Goal: Navigation & Orientation: Find specific page/section

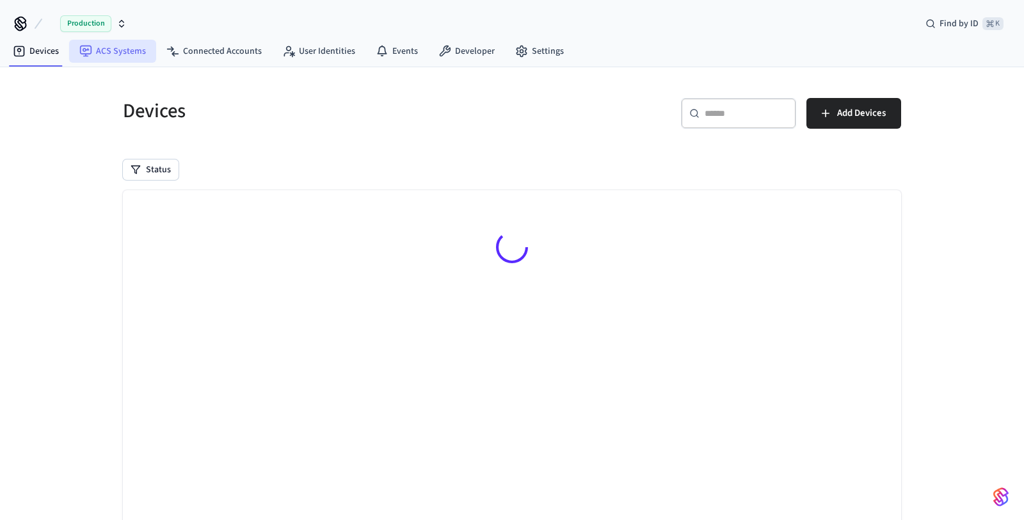
click at [95, 56] on link "ACS Systems" at bounding box center [112, 51] width 87 height 23
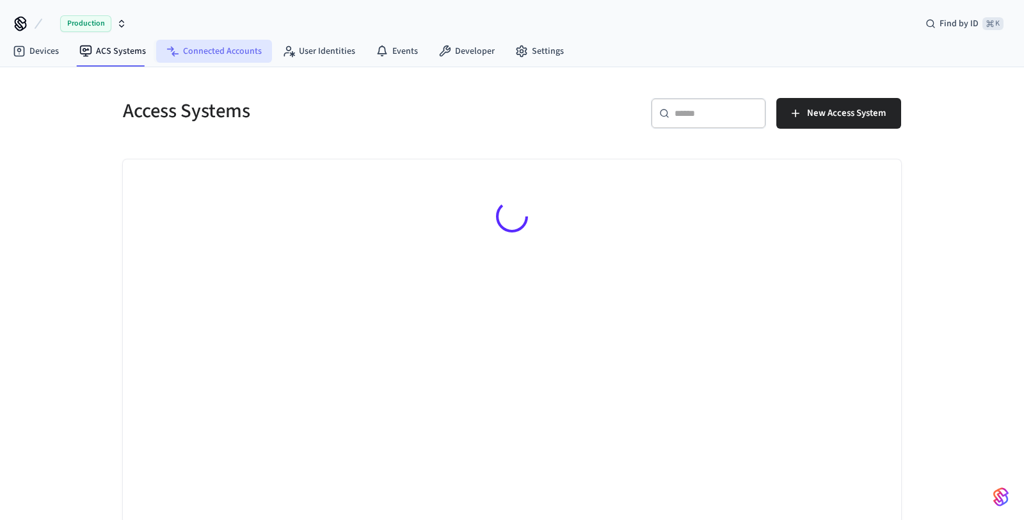
click at [235, 46] on link "Connected Accounts" at bounding box center [214, 51] width 116 height 23
click at [40, 47] on link "Devices" at bounding box center [36, 51] width 67 height 23
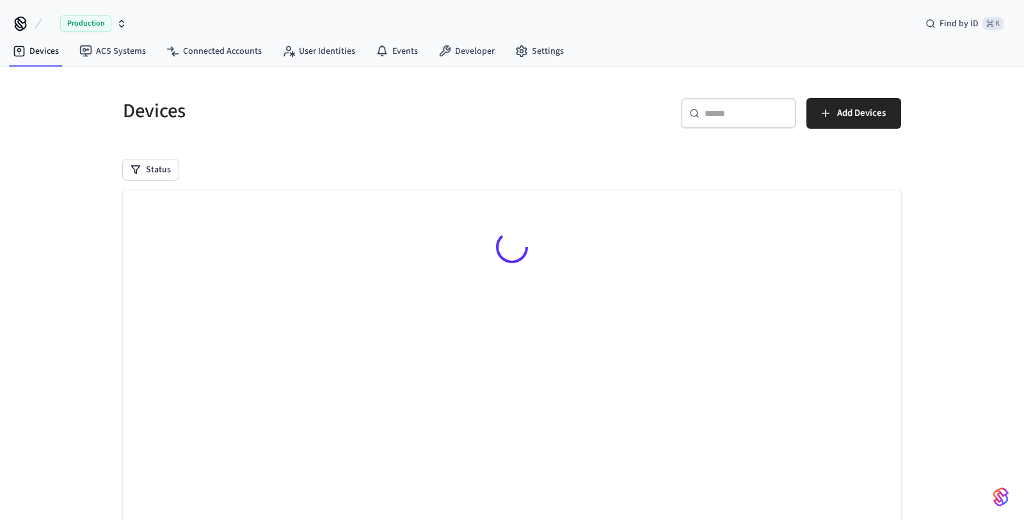
click at [120, 25] on icon "button" at bounding box center [122, 24] width 10 height 10
click at [98, 27] on span "Production" at bounding box center [85, 23] width 51 height 17
click at [120, 27] on icon "button" at bounding box center [122, 24] width 10 height 10
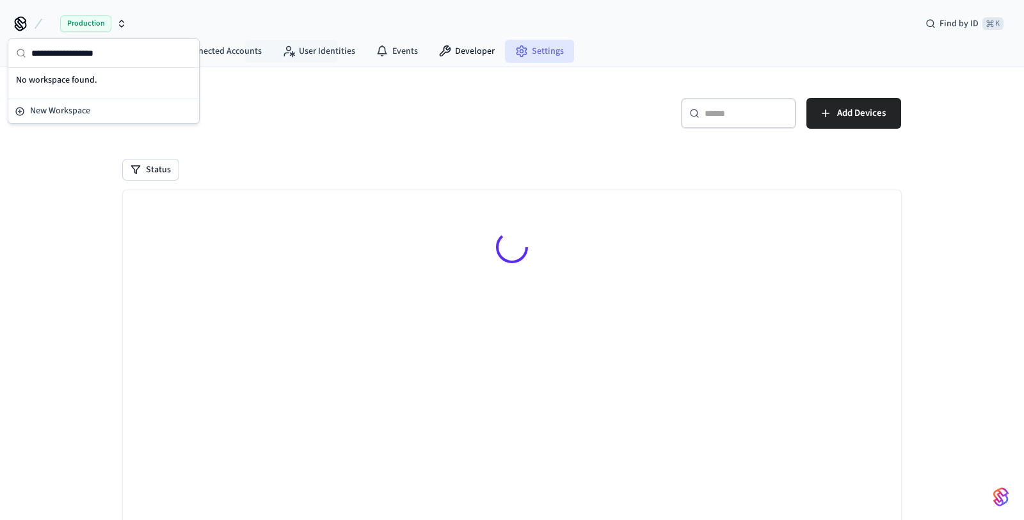
click at [517, 56] on icon at bounding box center [521, 51] width 13 height 13
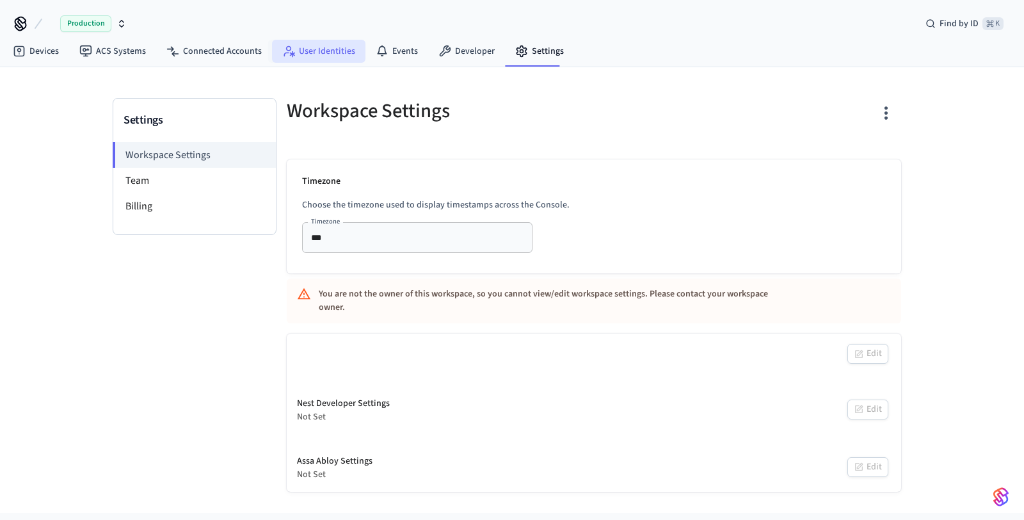
click at [346, 56] on link "User Identities" at bounding box center [318, 51] width 93 height 23
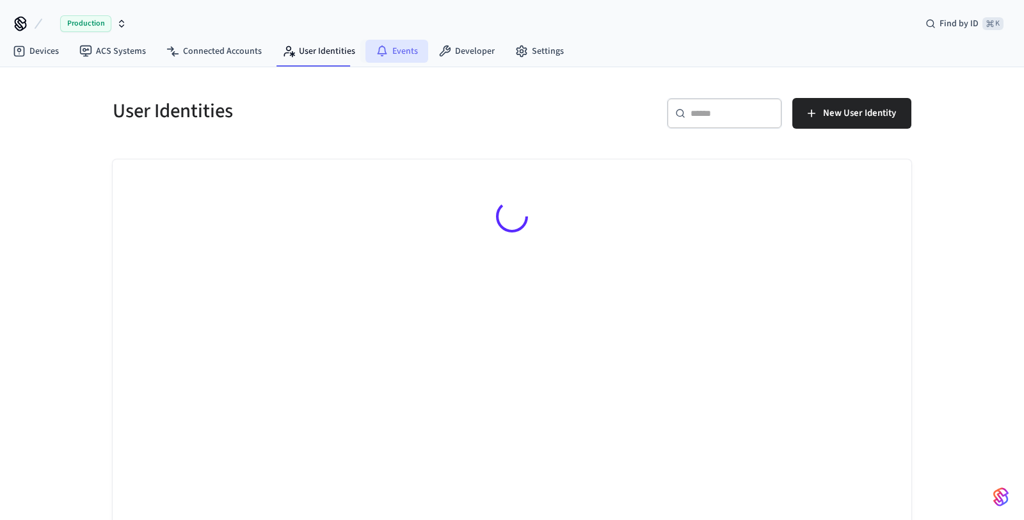
click at [406, 54] on link "Events" at bounding box center [397, 51] width 63 height 23
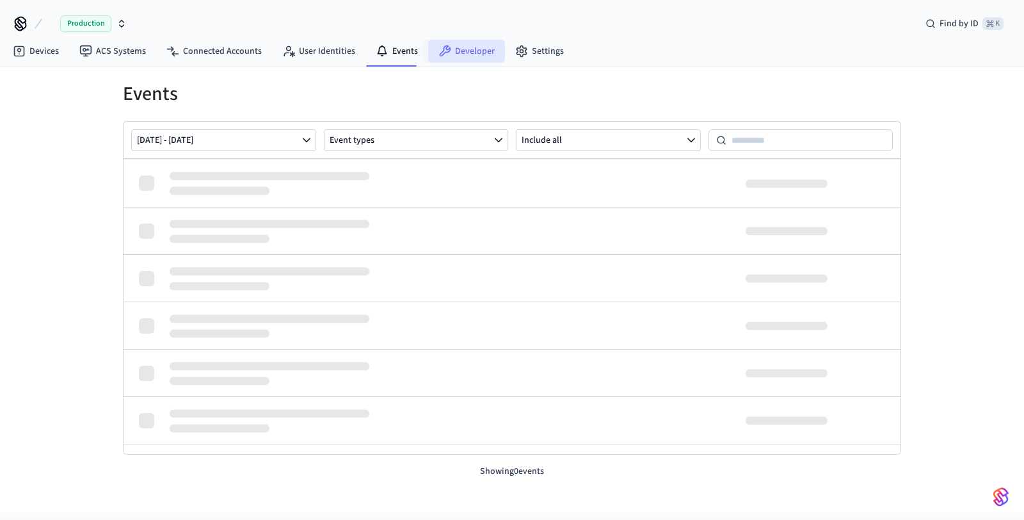
click at [443, 56] on icon at bounding box center [445, 51] width 13 height 13
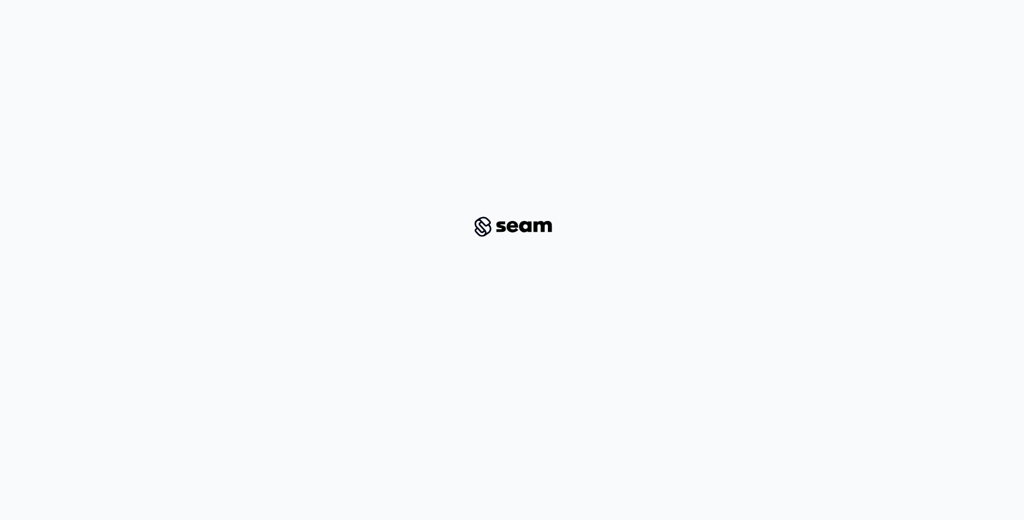
click at [609, 217] on div at bounding box center [512, 226] width 963 height 412
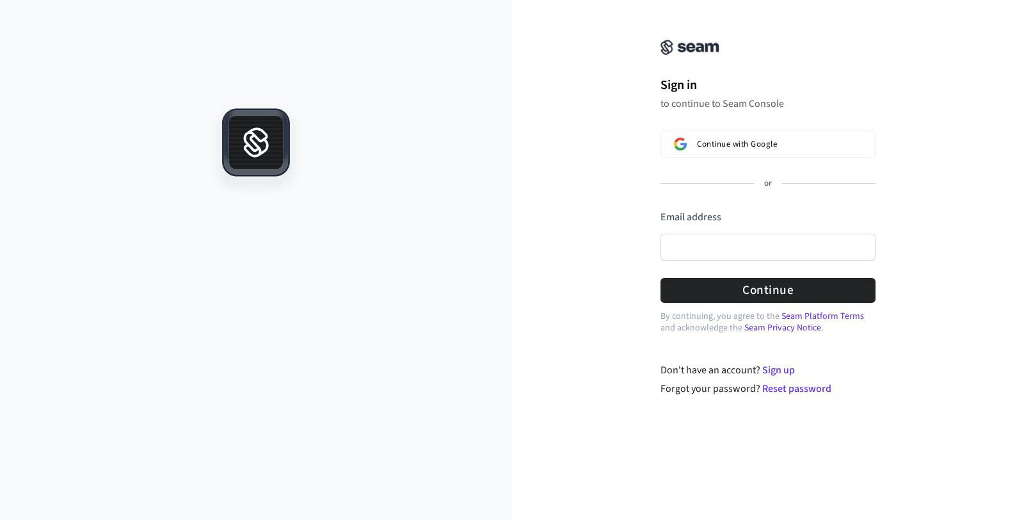
click at [690, 228] on div "Email address" at bounding box center [768, 220] width 215 height 21
click at [690, 238] on input "Email address" at bounding box center [768, 247] width 215 height 27
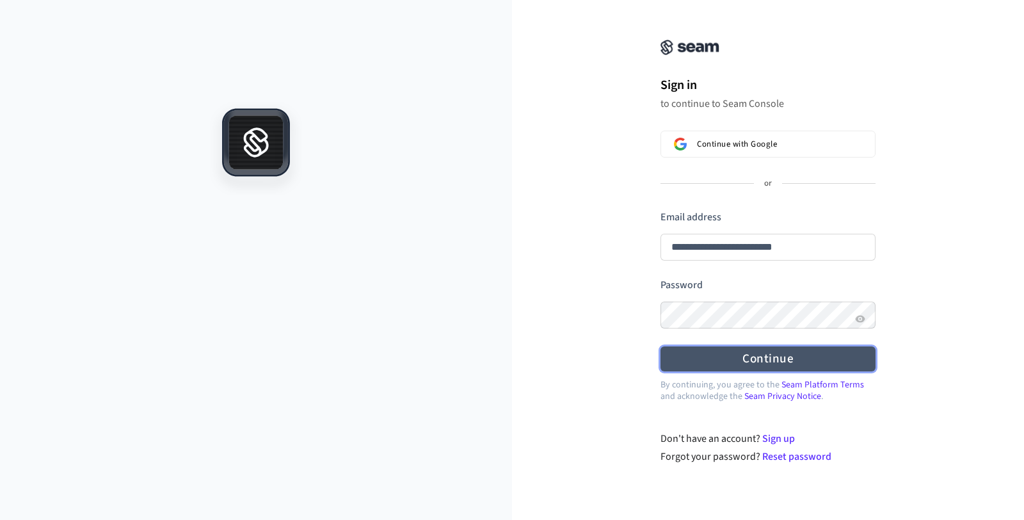
click at [731, 351] on button "Continue" at bounding box center [768, 358] width 215 height 25
type input "**********"
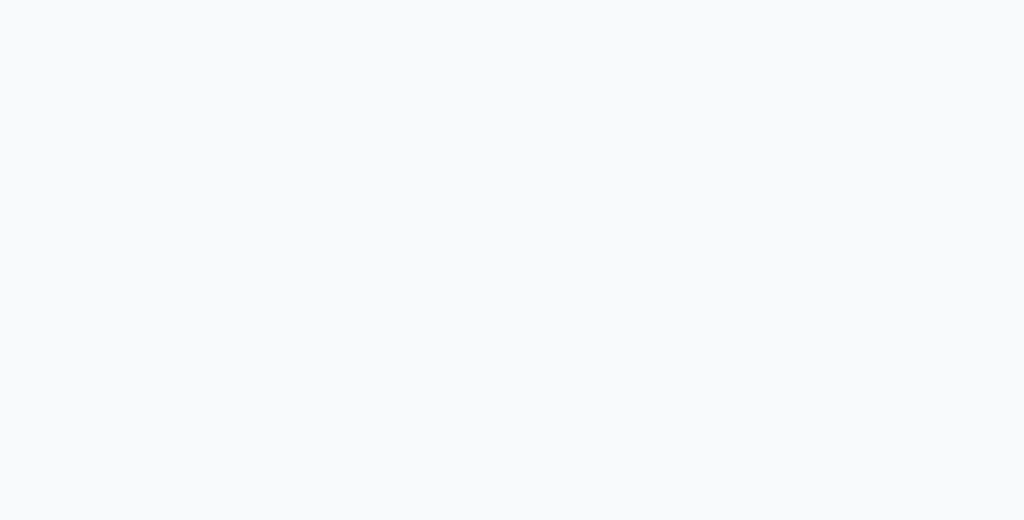
click at [471, 0] on html "/signin-callback" at bounding box center [512, 0] width 1024 height 0
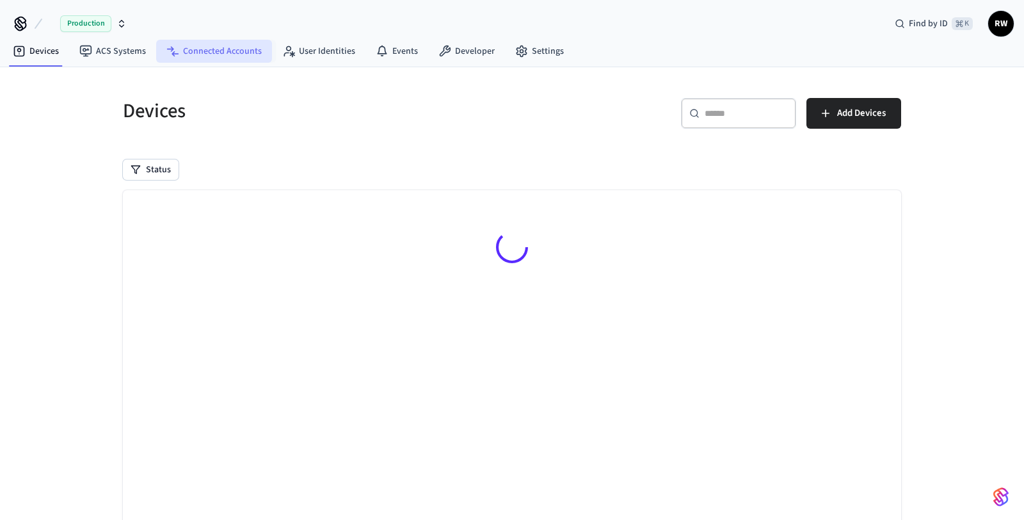
click at [239, 47] on link "Connected Accounts" at bounding box center [214, 51] width 116 height 23
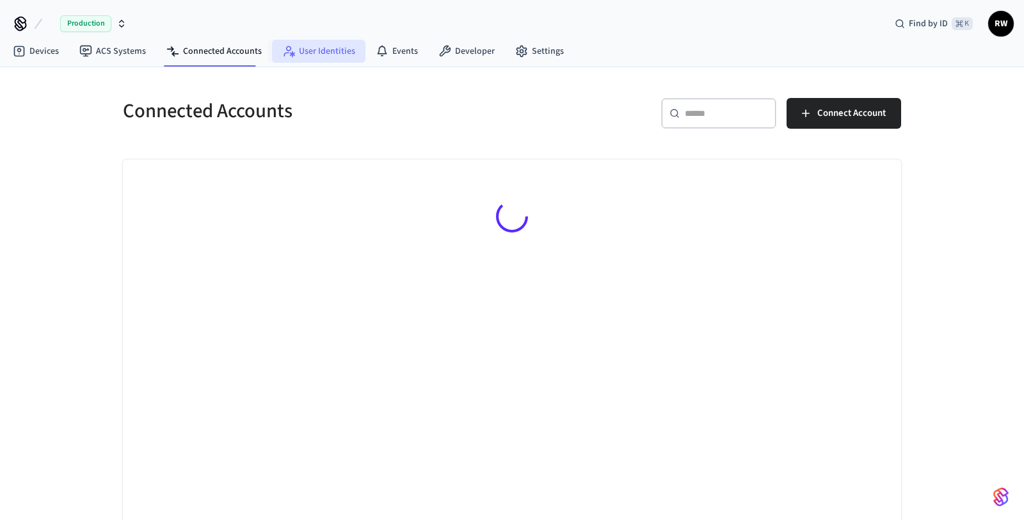
click at [350, 49] on link "User Identities" at bounding box center [318, 51] width 93 height 23
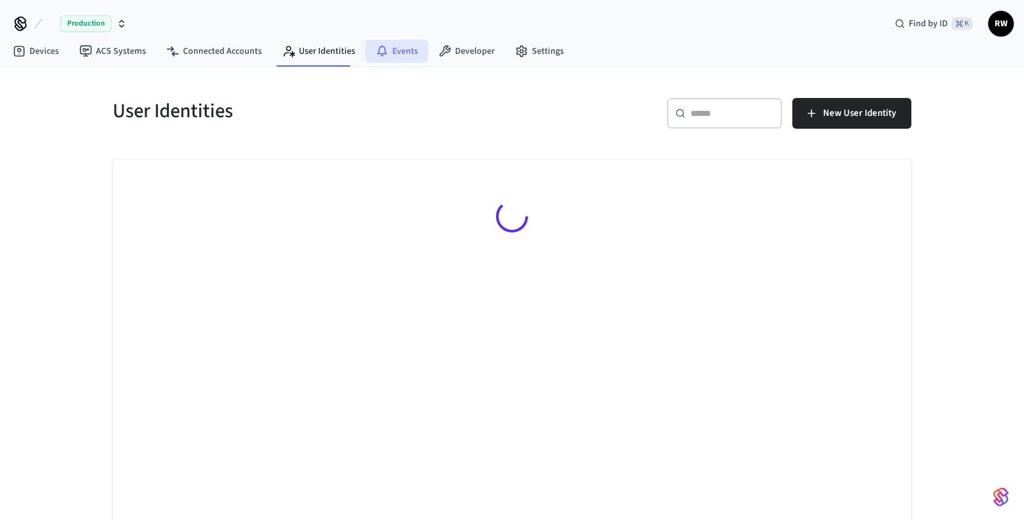
click at [389, 52] on link "Events" at bounding box center [397, 51] width 63 height 23
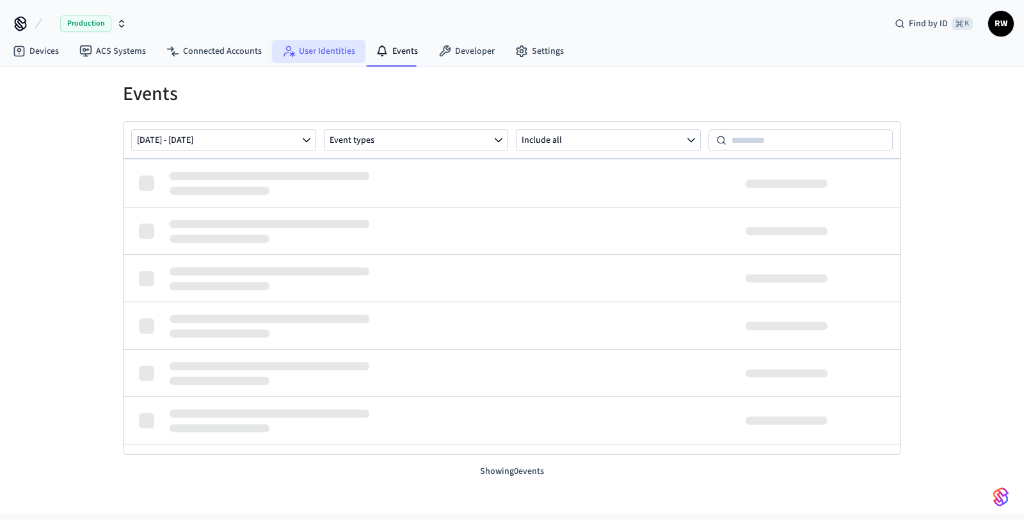
click at [343, 47] on link "User Identities" at bounding box center [318, 51] width 93 height 23
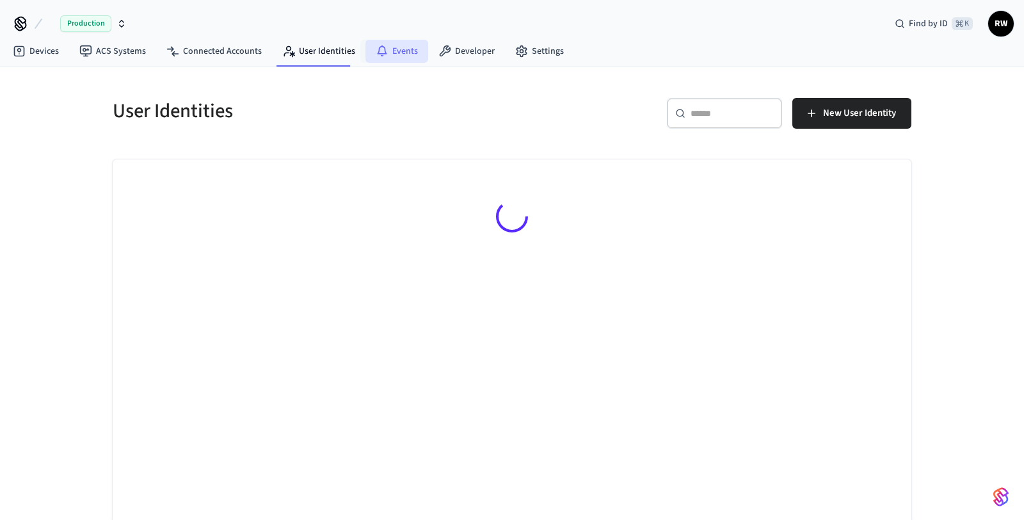
click at [405, 54] on link "Events" at bounding box center [397, 51] width 63 height 23
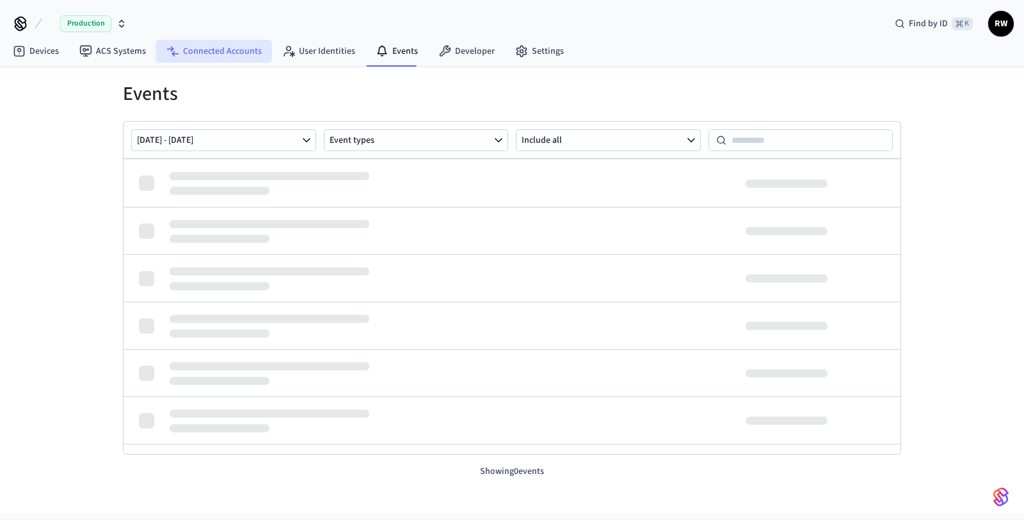
click at [241, 49] on link "Connected Accounts" at bounding box center [214, 51] width 116 height 23
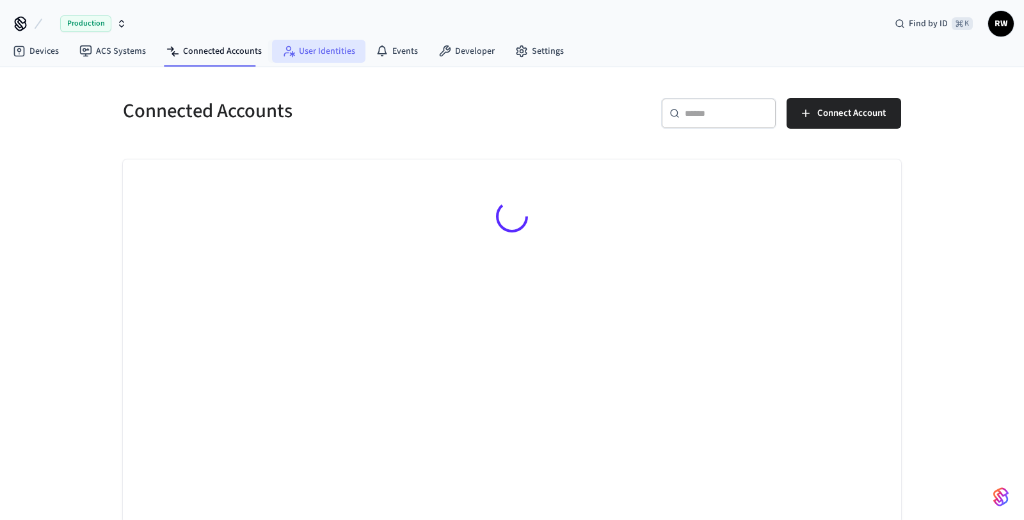
click at [290, 59] on link "User Identities" at bounding box center [318, 51] width 93 height 23
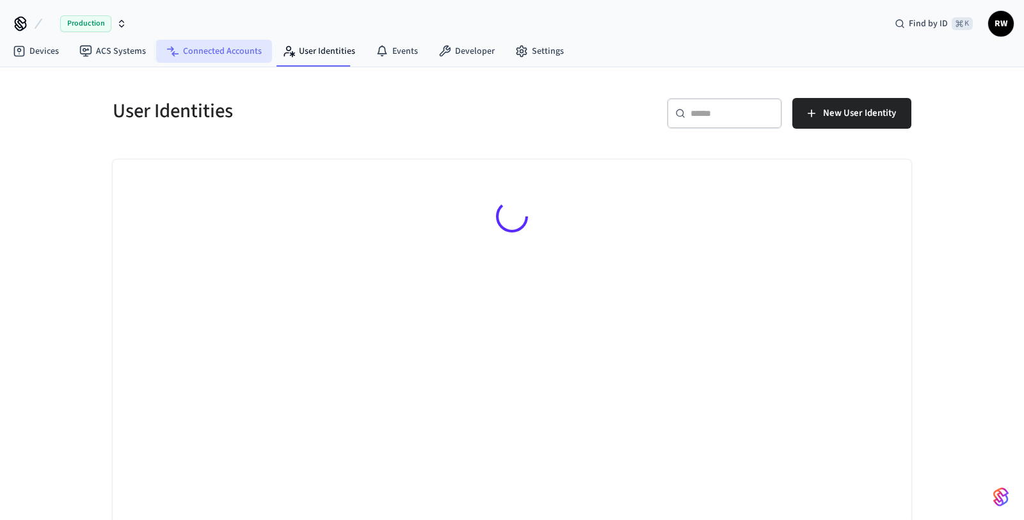
click at [206, 61] on link "Connected Accounts" at bounding box center [214, 51] width 116 height 23
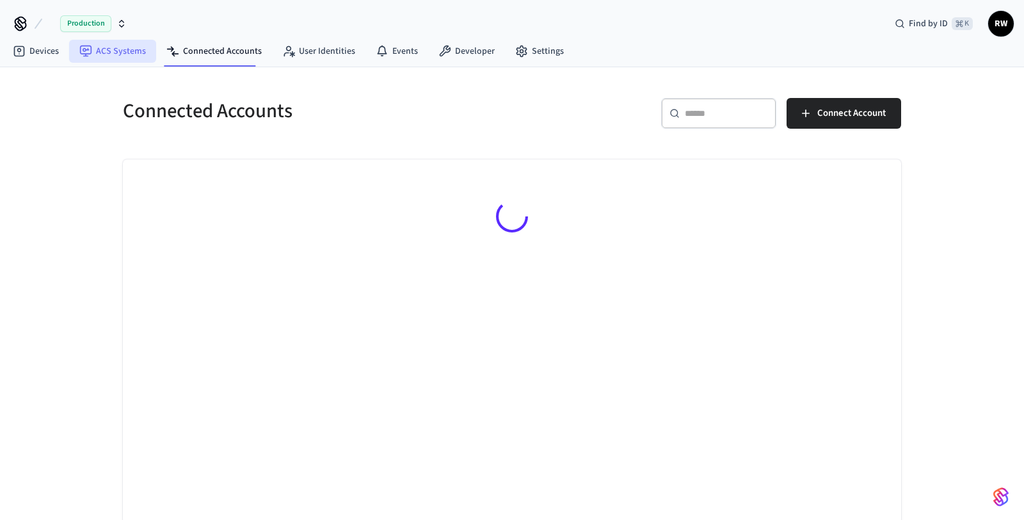
click at [120, 58] on link "ACS Systems" at bounding box center [112, 51] width 87 height 23
click at [179, 49] on link "Connected Accounts" at bounding box center [214, 51] width 116 height 23
click at [118, 51] on link "ACS Systems" at bounding box center [112, 51] width 87 height 23
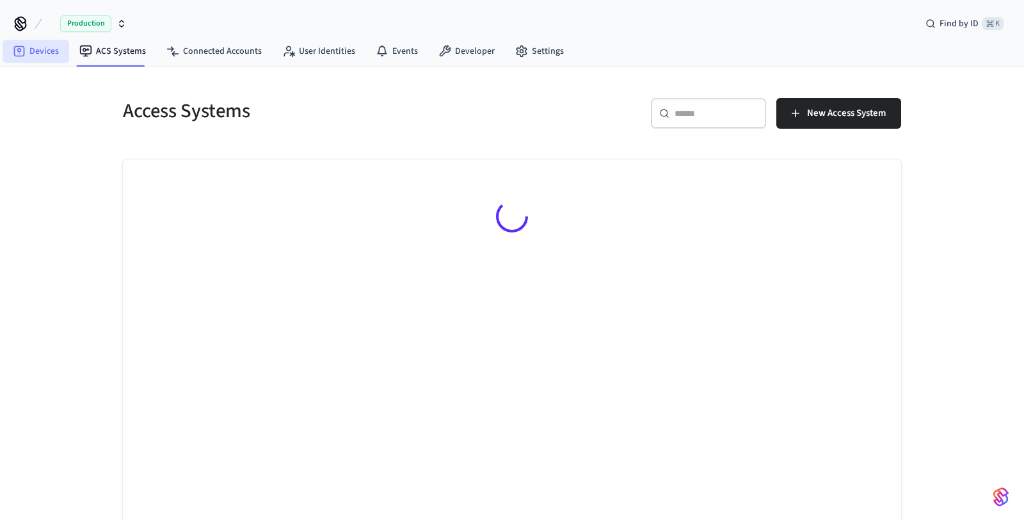
click at [39, 52] on link "Devices" at bounding box center [36, 51] width 67 height 23
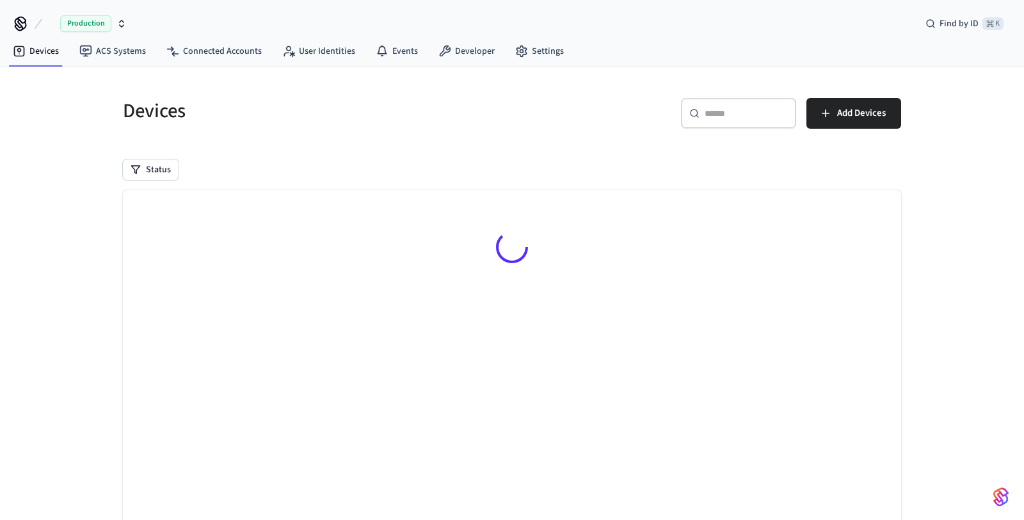
click at [147, 181] on div "Devices ​ ​ Add Devices Status Searching..." at bounding box center [512, 335] width 799 height 505
click at [154, 163] on button "Status" at bounding box center [151, 169] width 56 height 20
click at [149, 166] on button "Status" at bounding box center [151, 169] width 56 height 20
click at [180, 120] on h5 "Devices" at bounding box center [314, 111] width 382 height 26
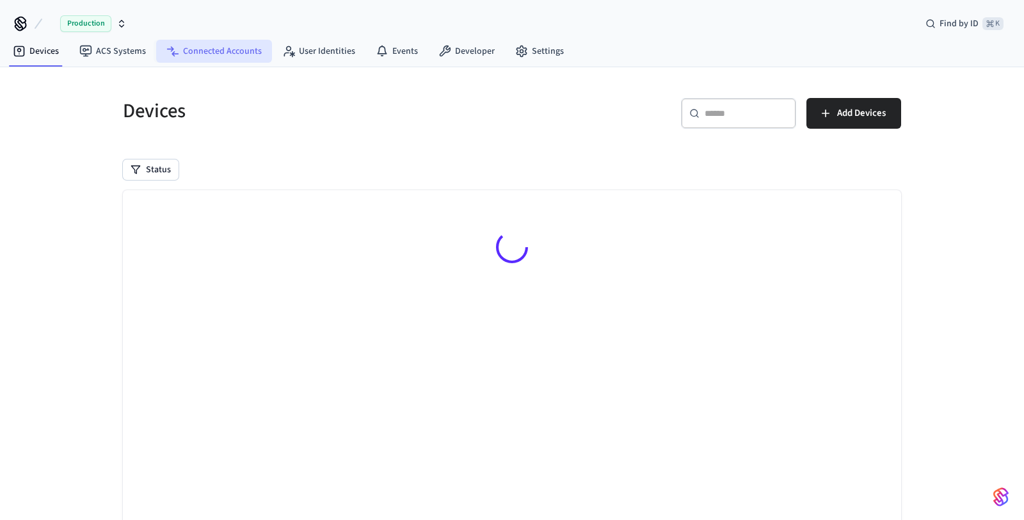
click at [213, 54] on link "Connected Accounts" at bounding box center [214, 51] width 116 height 23
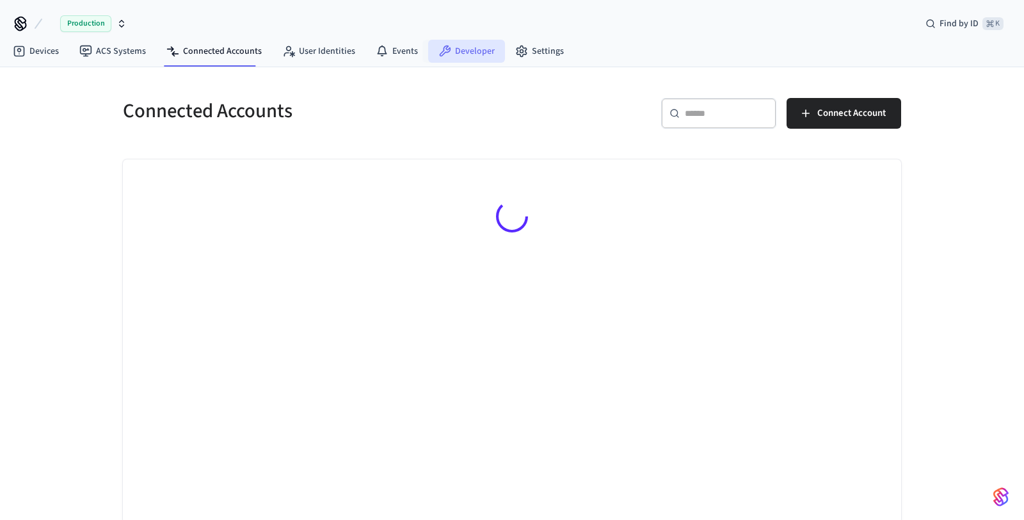
click at [438, 43] on link "Developer" at bounding box center [466, 51] width 77 height 23
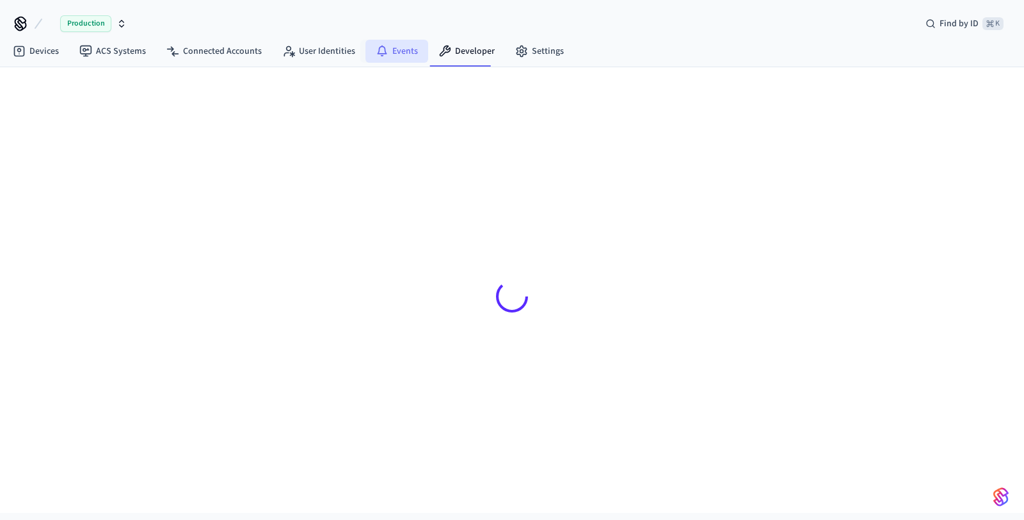
click at [385, 47] on link "Events" at bounding box center [397, 51] width 63 height 23
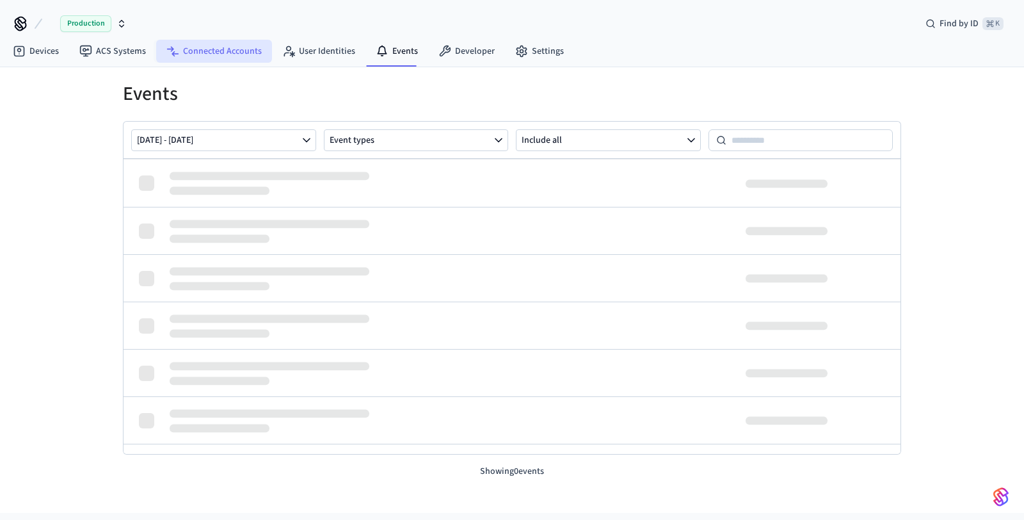
click at [241, 55] on link "Connected Accounts" at bounding box center [214, 51] width 116 height 23
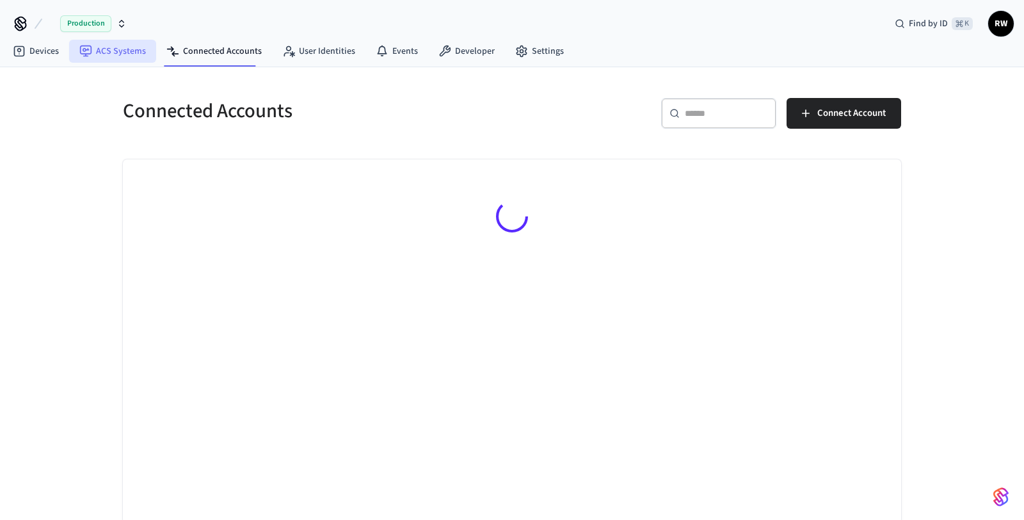
click at [133, 56] on link "ACS Systems" at bounding box center [112, 51] width 87 height 23
click at [185, 48] on link "Connected Accounts" at bounding box center [214, 51] width 116 height 23
click at [48, 47] on link "Devices" at bounding box center [36, 51] width 67 height 23
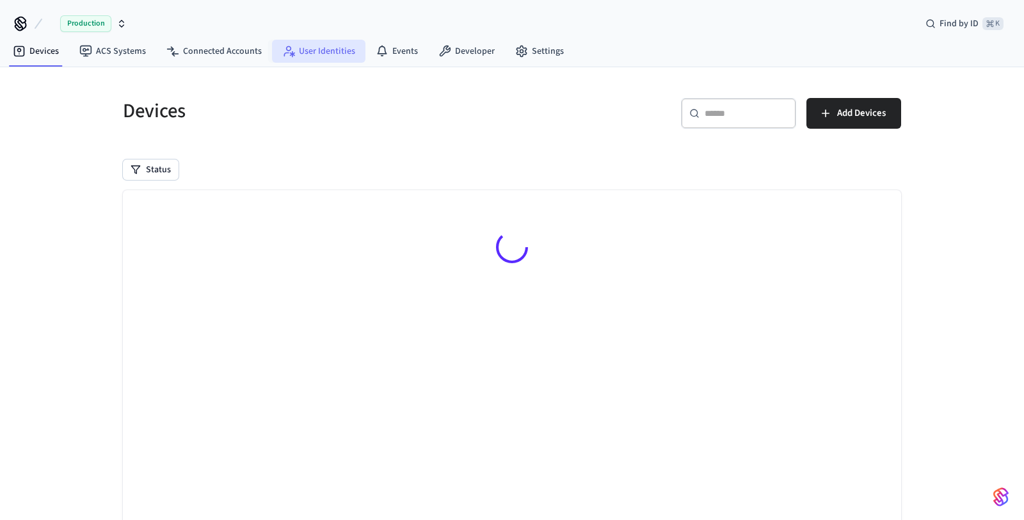
click at [311, 51] on link "User Identities" at bounding box center [318, 51] width 93 height 23
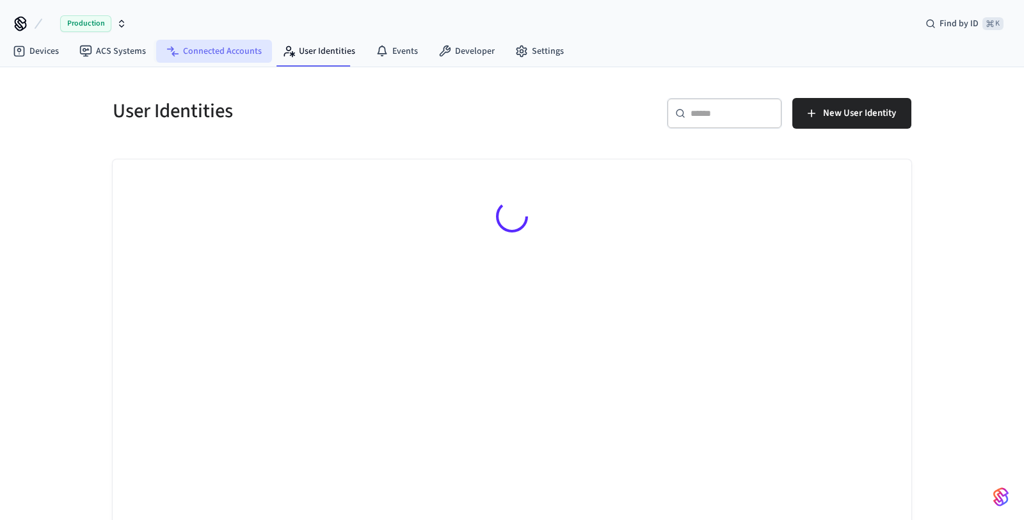
click at [197, 47] on link "Connected Accounts" at bounding box center [214, 51] width 116 height 23
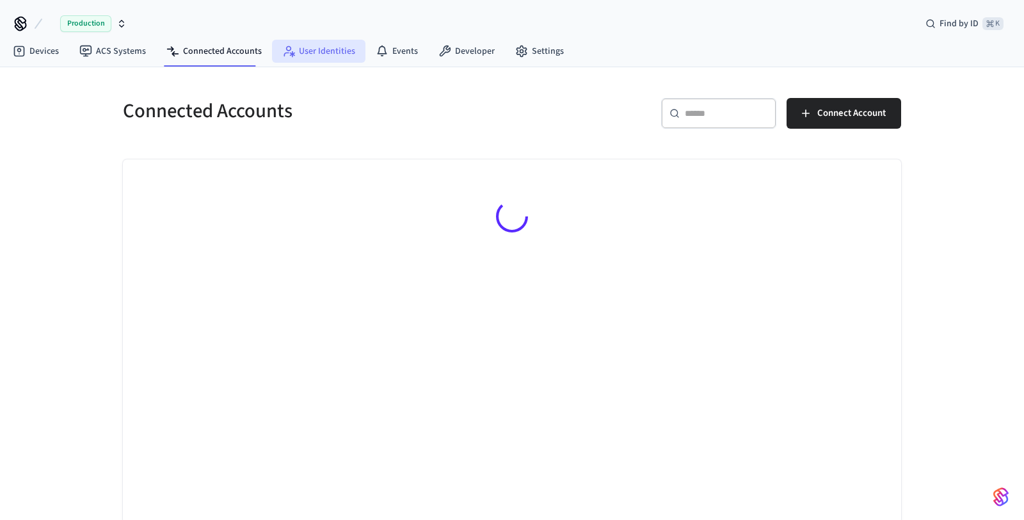
click at [321, 48] on link "User Identities" at bounding box center [318, 51] width 93 height 23
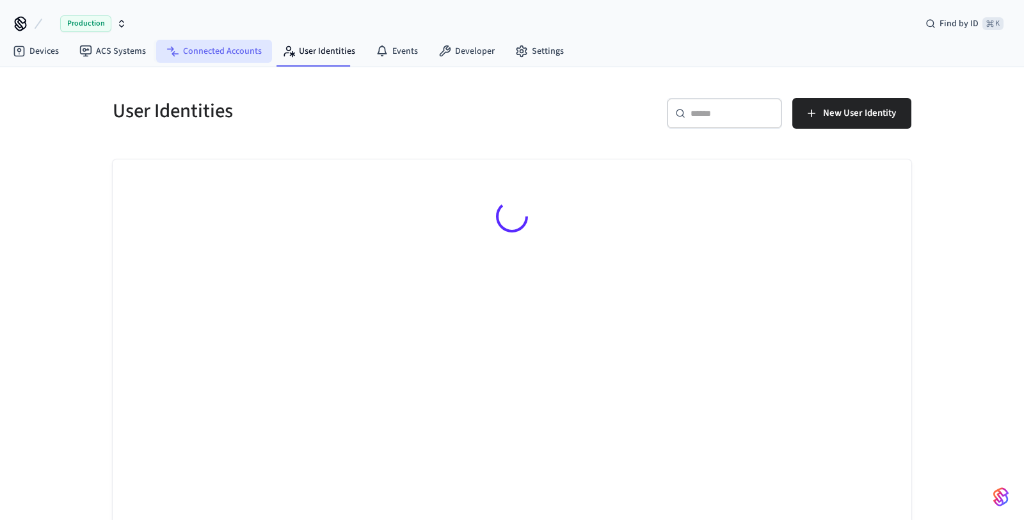
click at [236, 43] on link "Connected Accounts" at bounding box center [214, 51] width 116 height 23
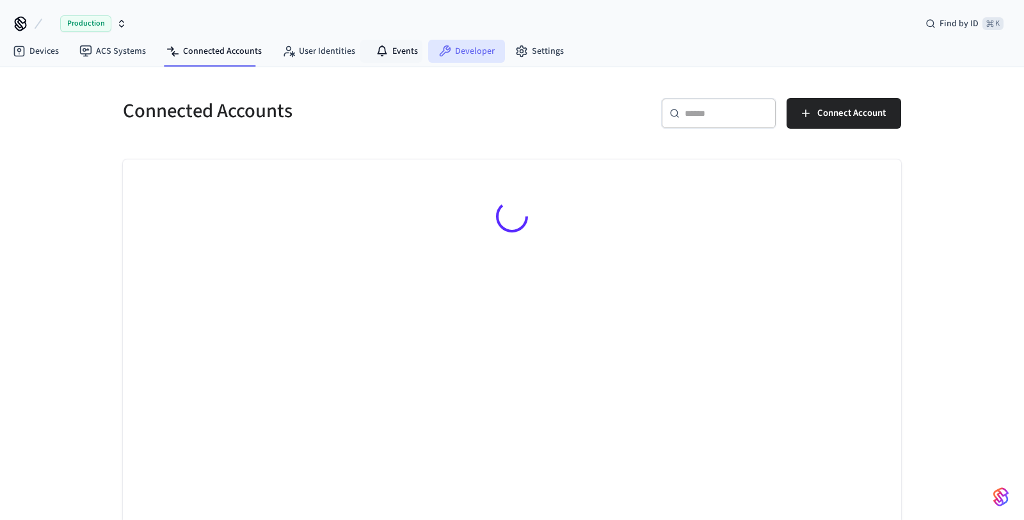
click at [439, 56] on icon at bounding box center [445, 51] width 13 height 13
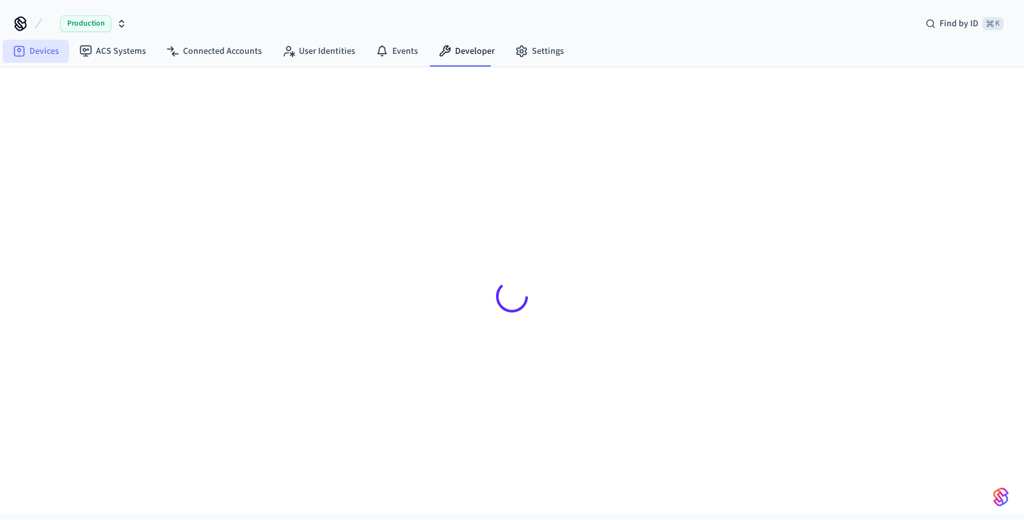
click at [58, 51] on link "Devices" at bounding box center [36, 51] width 67 height 23
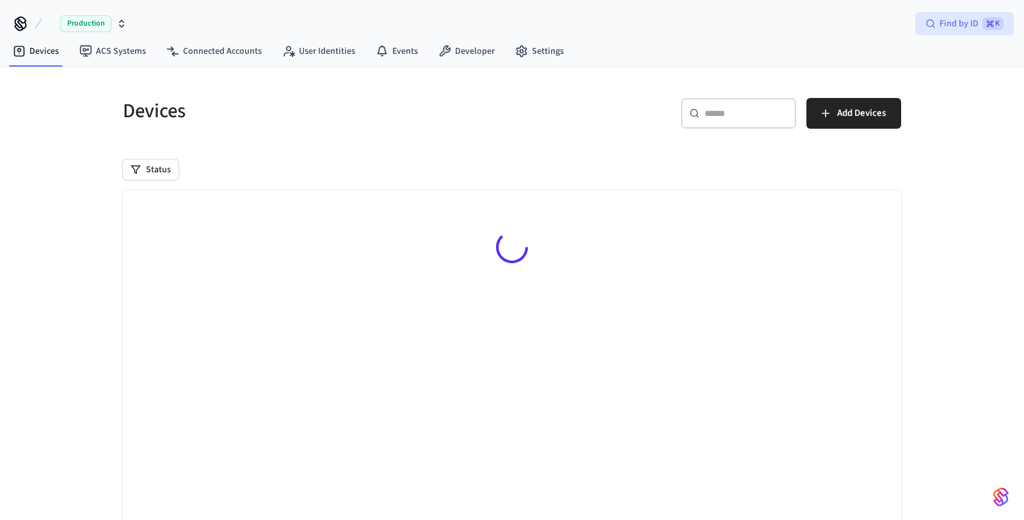
click at [992, 26] on span "⌘ K" at bounding box center [993, 23] width 21 height 13
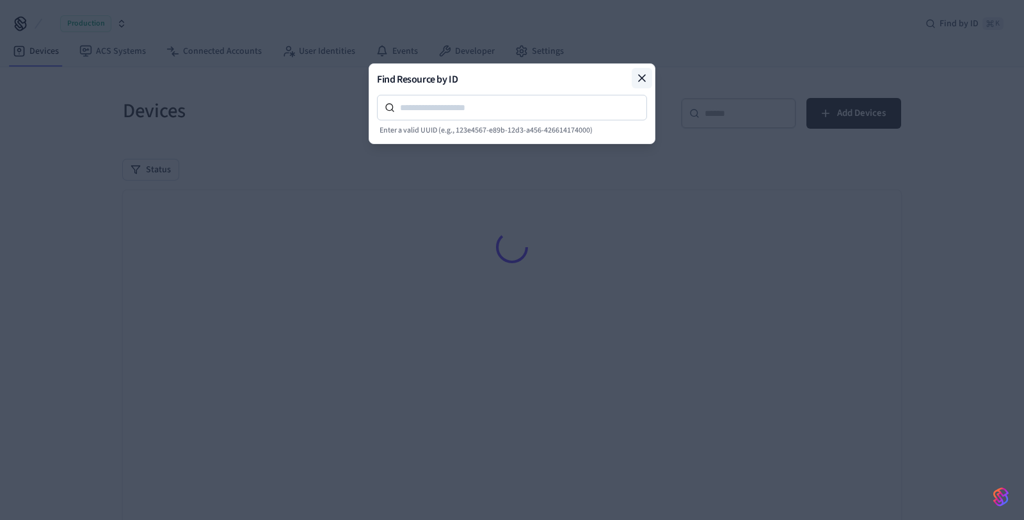
click at [641, 77] on icon at bounding box center [642, 78] width 13 height 13
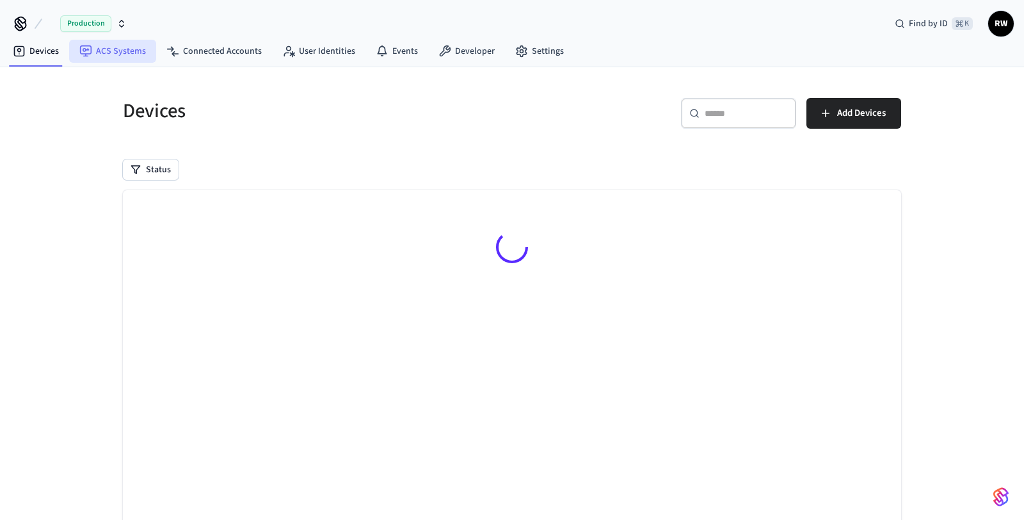
click at [114, 44] on link "ACS Systems" at bounding box center [112, 51] width 87 height 23
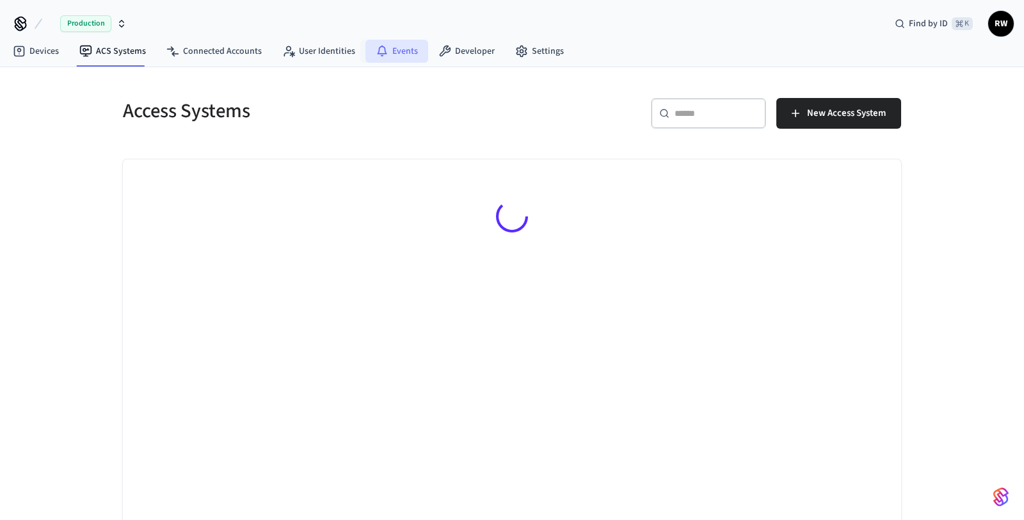
click at [405, 52] on link "Events" at bounding box center [397, 51] width 63 height 23
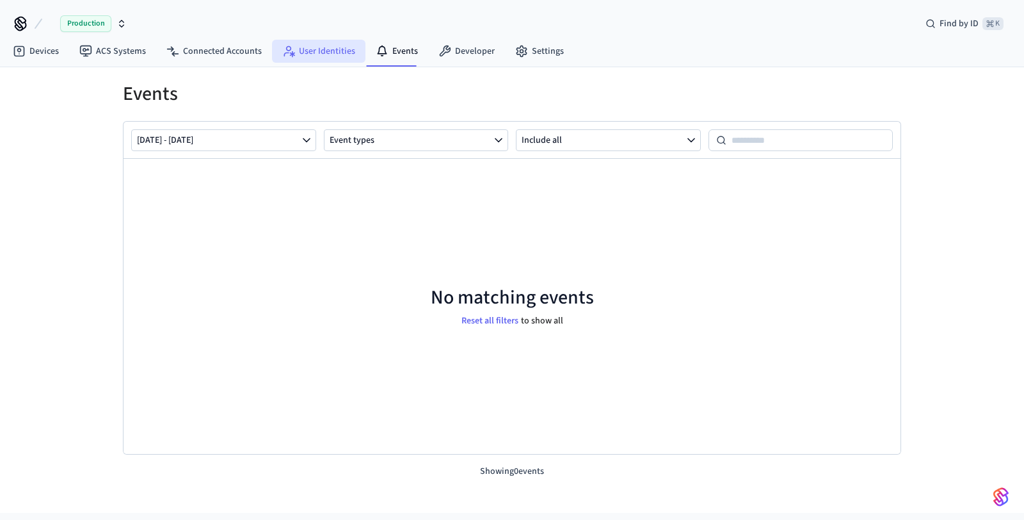
click at [309, 61] on link "User Identities" at bounding box center [318, 51] width 93 height 23
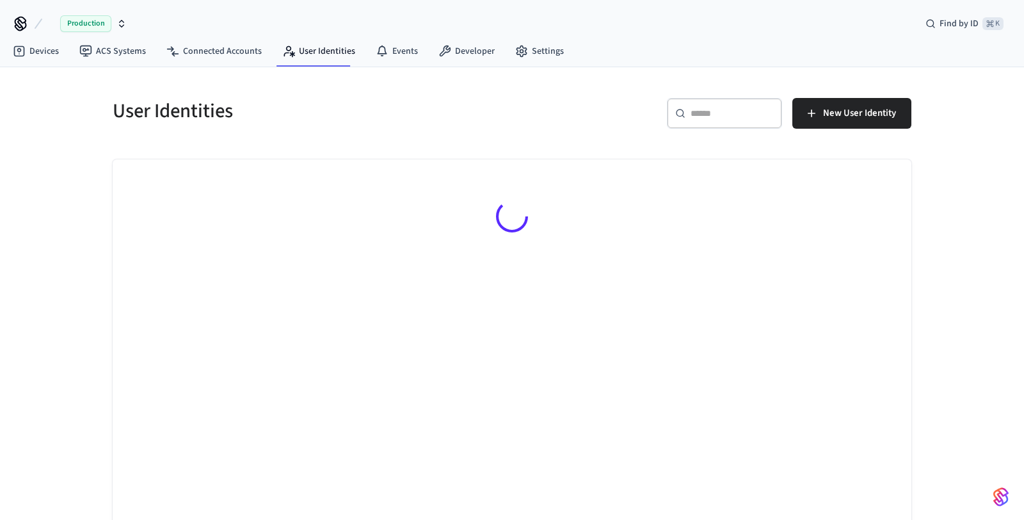
click at [117, 24] on icon "button" at bounding box center [122, 24] width 10 height 10
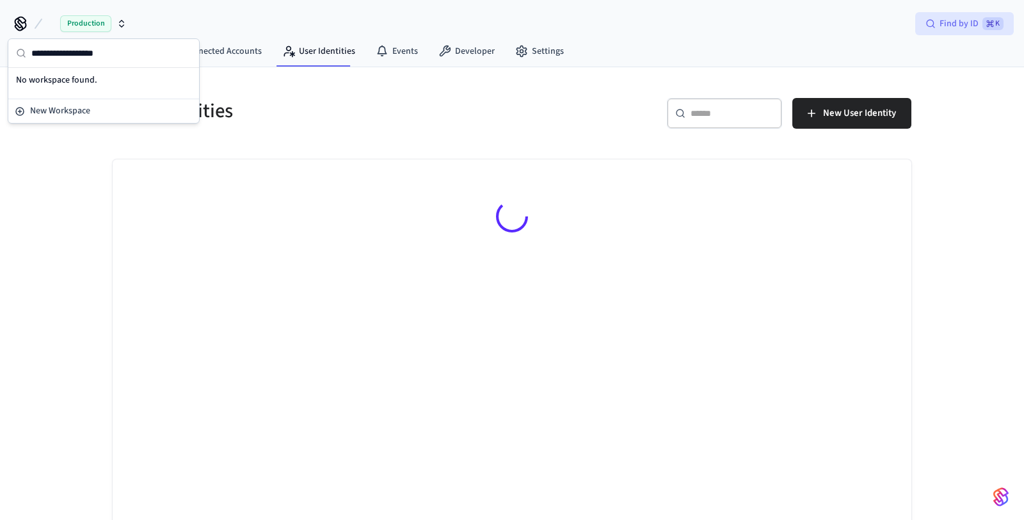
click at [981, 20] on div "Find by ID ⌘ K" at bounding box center [964, 23] width 99 height 23
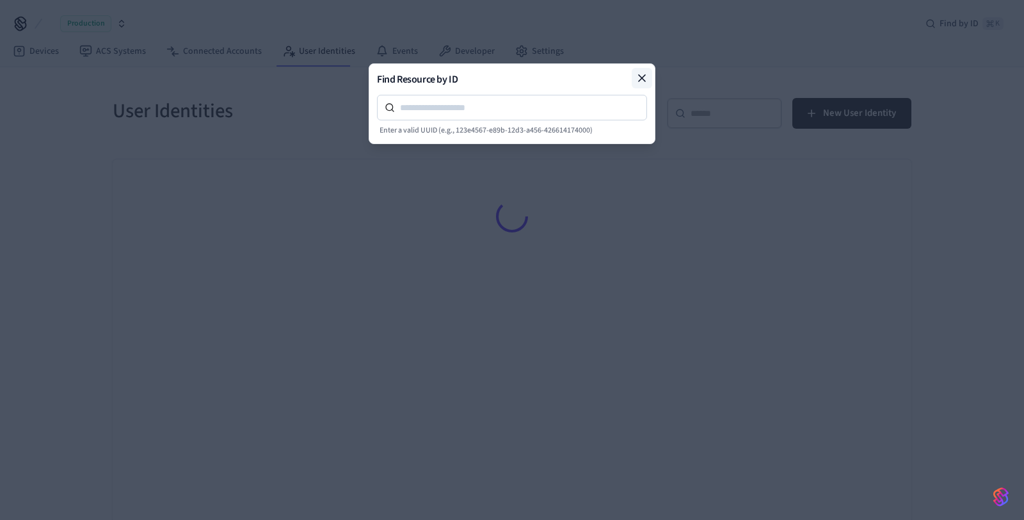
click at [651, 84] on button at bounding box center [642, 78] width 20 height 20
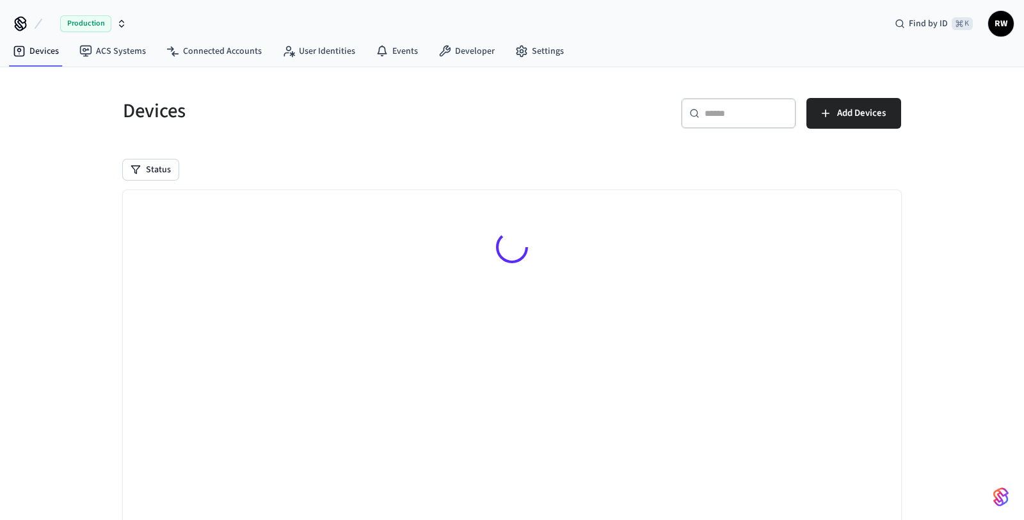
click at [609, 131] on div "​ ​ Add Devices" at bounding box center [711, 118] width 382 height 41
click at [129, 51] on link "ACS Systems" at bounding box center [112, 51] width 87 height 23
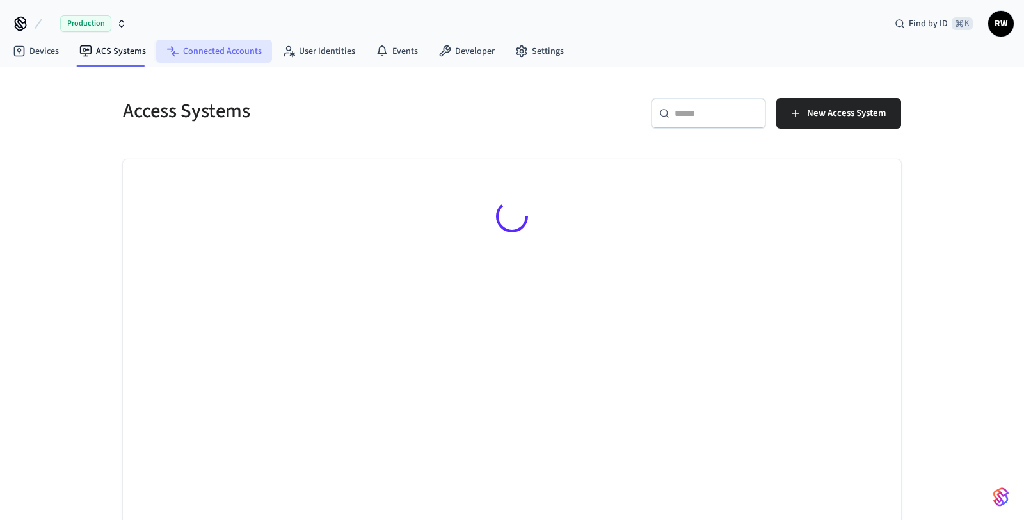
click at [227, 44] on link "Connected Accounts" at bounding box center [214, 51] width 116 height 23
click at [116, 51] on link "ACS Systems" at bounding box center [112, 51] width 87 height 23
click at [204, 60] on link "Connected Accounts" at bounding box center [214, 51] width 116 height 23
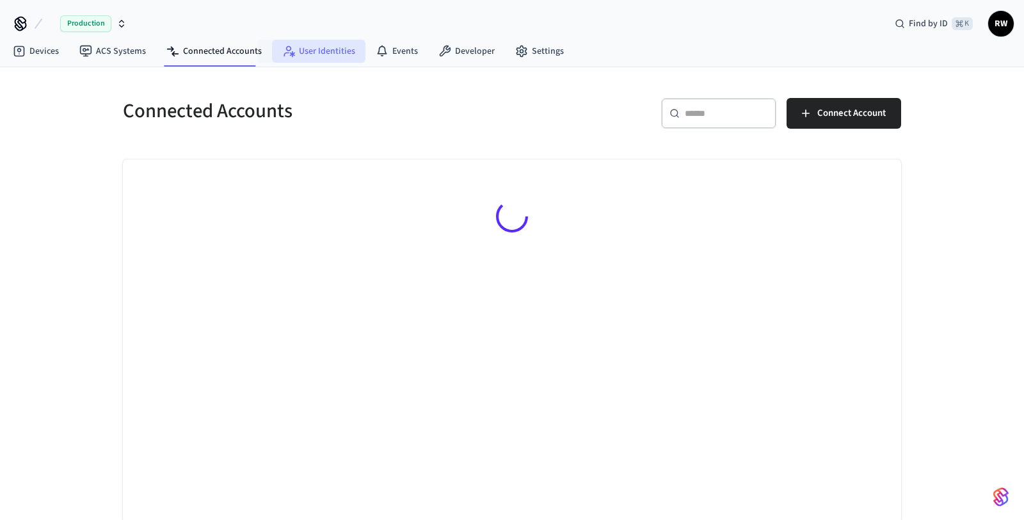
click at [311, 51] on link "User Identities" at bounding box center [318, 51] width 93 height 23
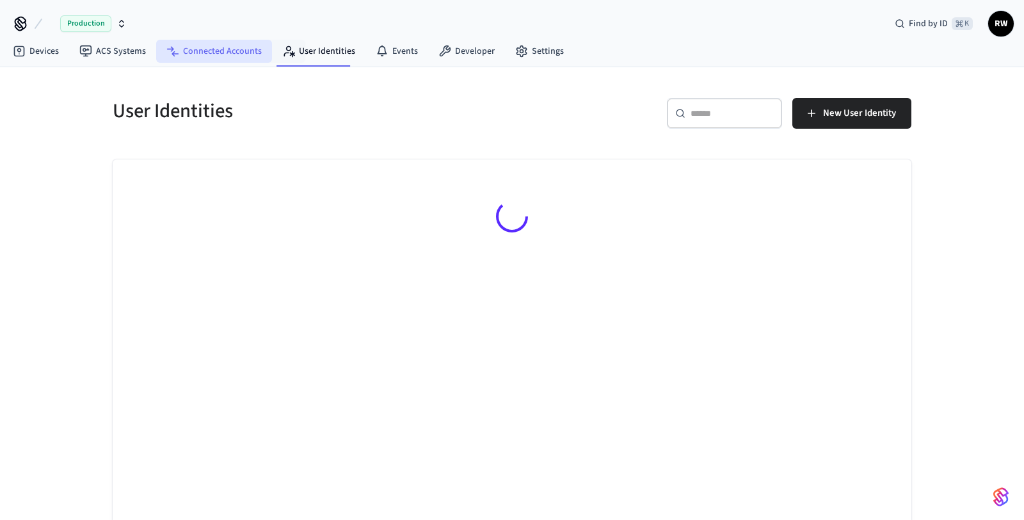
click at [225, 45] on link "Connected Accounts" at bounding box center [214, 51] width 116 height 23
click at [156, 47] on link "Connected Accounts" at bounding box center [214, 51] width 116 height 23
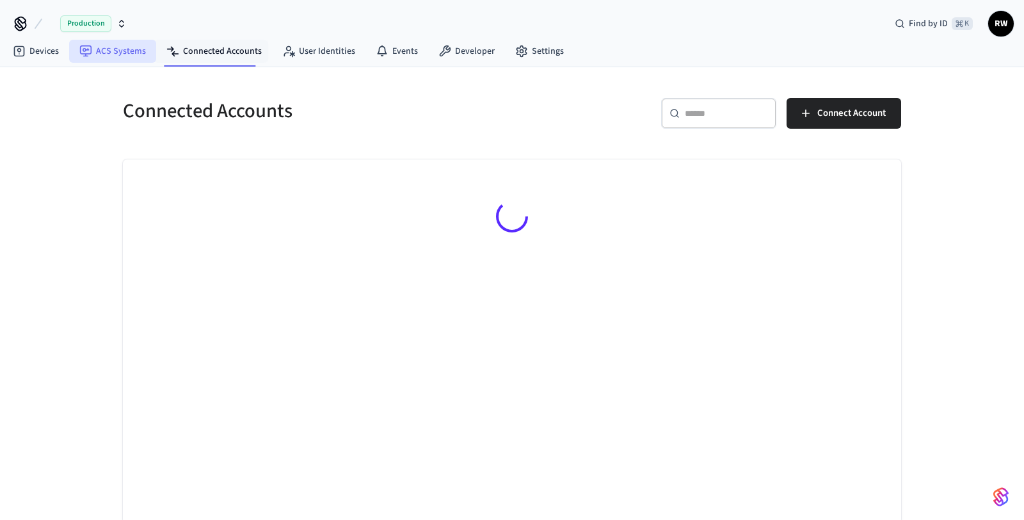
click at [129, 47] on link "ACS Systems" at bounding box center [112, 51] width 87 height 23
click at [172, 51] on icon at bounding box center [175, 53] width 7 height 5
